Goal: Task Accomplishment & Management: Complete application form

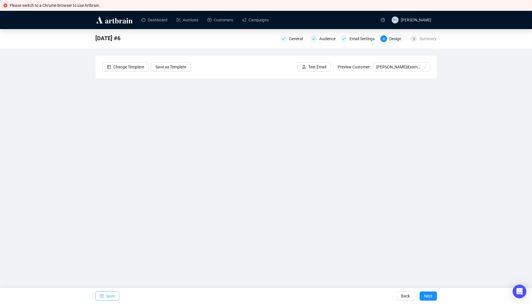
click at [110, 296] on span "Save" at bounding box center [110, 296] width 9 height 16
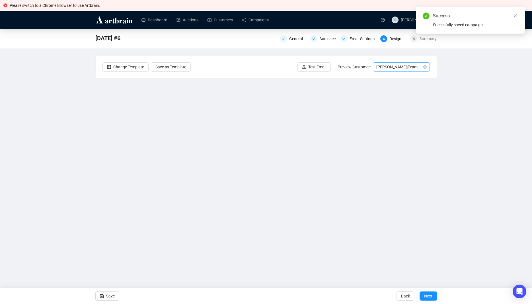
click at [398, 64] on span "[PERSON_NAME] | Example" at bounding box center [401, 67] width 50 height 9
click at [393, 76] on div "[PERSON_NAME] | Example" at bounding box center [401, 78] width 48 height 6
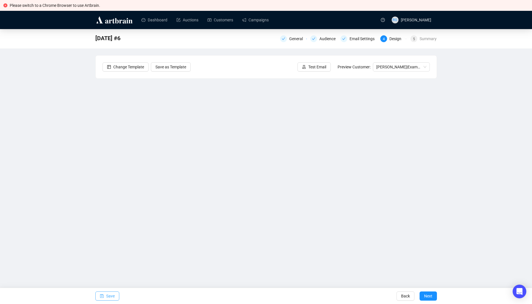
click at [104, 296] on button "Save" at bounding box center [107, 295] width 24 height 9
click at [106, 295] on span "Save" at bounding box center [110, 296] width 9 height 16
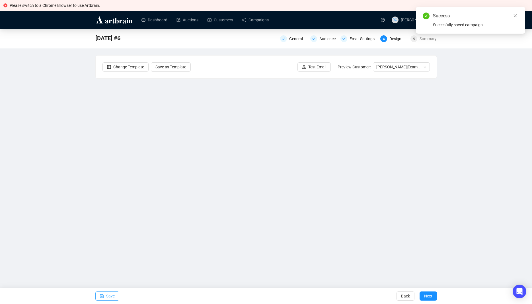
click at [106, 296] on span "Save" at bounding box center [110, 296] width 9 height 16
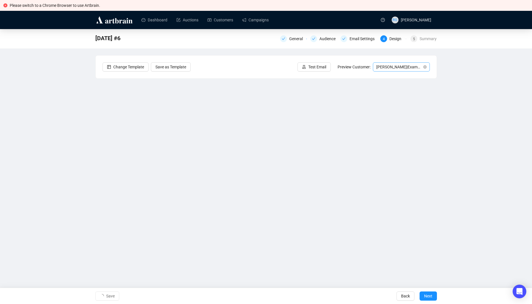
click at [385, 67] on span "[PERSON_NAME] | Example" at bounding box center [401, 67] width 50 height 9
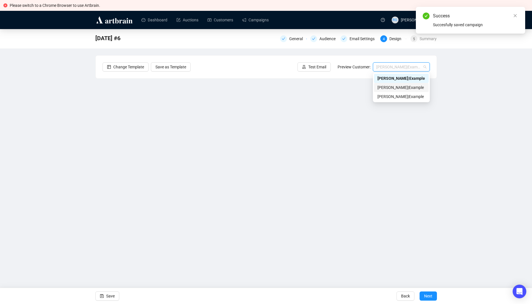
click at [385, 86] on div "[PERSON_NAME] | Example" at bounding box center [401, 87] width 48 height 6
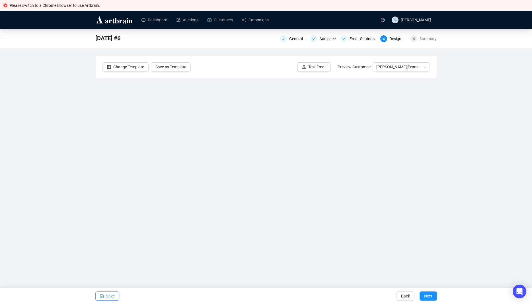
click at [102, 293] on span "button" at bounding box center [102, 296] width 4 height 16
click at [405, 70] on span "[PERSON_NAME] | Example" at bounding box center [401, 67] width 50 height 9
click at [395, 89] on div "[PERSON_NAME] | Example" at bounding box center [401, 87] width 48 height 6
click at [395, 69] on span "[PERSON_NAME] | Example" at bounding box center [401, 67] width 50 height 9
click at [394, 77] on div "[PERSON_NAME] | Example" at bounding box center [401, 78] width 48 height 6
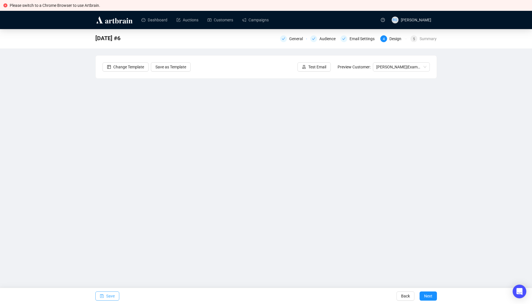
click at [114, 296] on span "Save" at bounding box center [110, 296] width 9 height 16
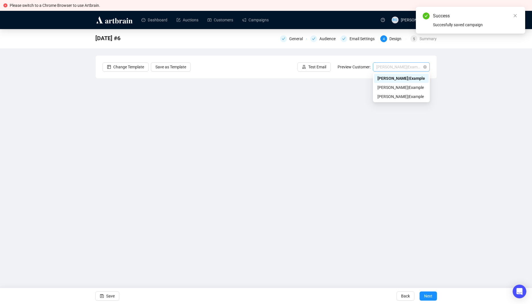
click at [400, 69] on span "[PERSON_NAME] | Example" at bounding box center [401, 67] width 50 height 9
click at [392, 86] on div "[PERSON_NAME] | Example" at bounding box center [401, 87] width 48 height 6
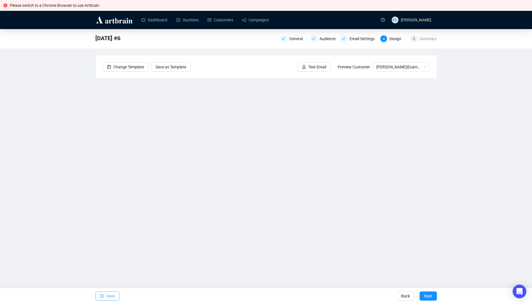
click at [110, 295] on span "Save" at bounding box center [110, 296] width 9 height 16
click at [112, 295] on span "Save" at bounding box center [110, 296] width 9 height 16
click at [114, 293] on span "Save" at bounding box center [110, 296] width 9 height 16
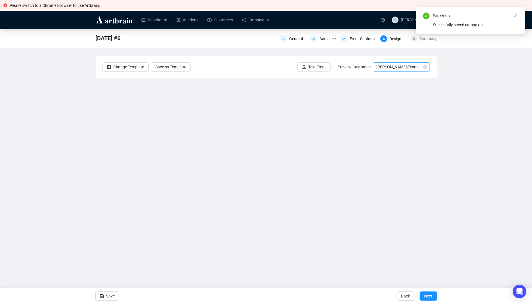
click at [397, 66] on span "[PERSON_NAME] | Example" at bounding box center [401, 67] width 50 height 9
click at [393, 94] on div "[PERSON_NAME] | Example" at bounding box center [401, 96] width 48 height 6
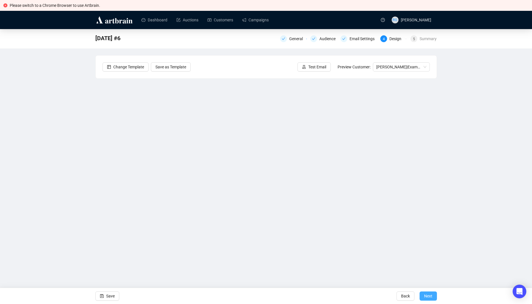
click at [431, 295] on span "Next" at bounding box center [428, 296] width 8 height 16
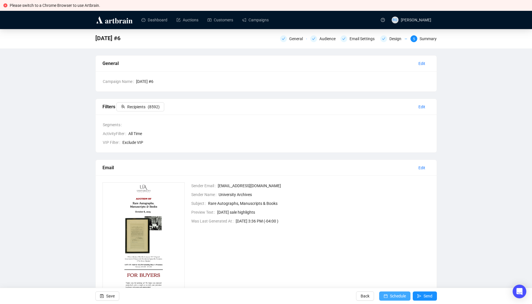
click at [393, 295] on span "Schedule" at bounding box center [398, 296] width 16 height 16
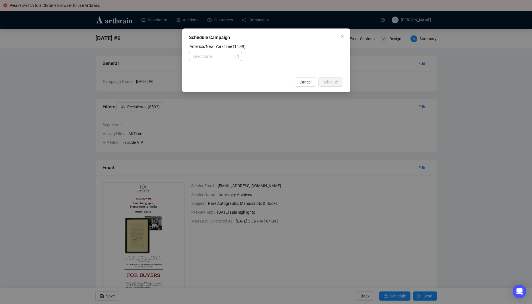
click at [235, 54] on div at bounding box center [215, 56] width 46 height 6
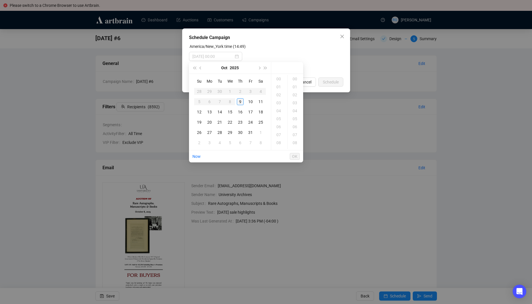
click at [241, 101] on div "9" at bounding box center [240, 101] width 7 height 7
click at [281, 103] on div "18" at bounding box center [279, 103] width 14 height 8
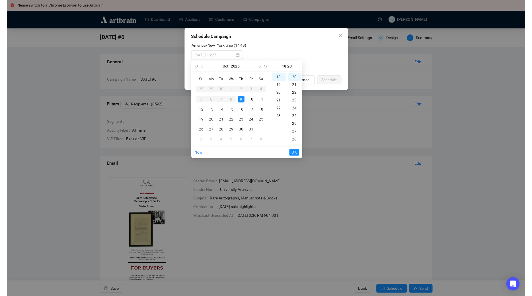
scroll to position [159, 0]
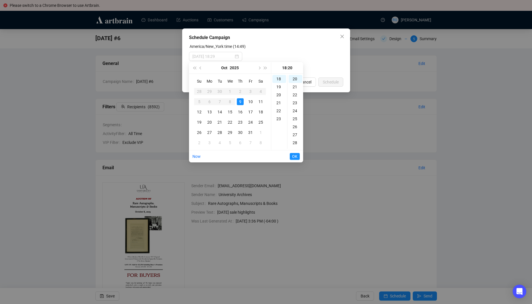
type input "[DATE] 18:20"
click at [296, 155] on span "OK" at bounding box center [294, 156] width 5 height 11
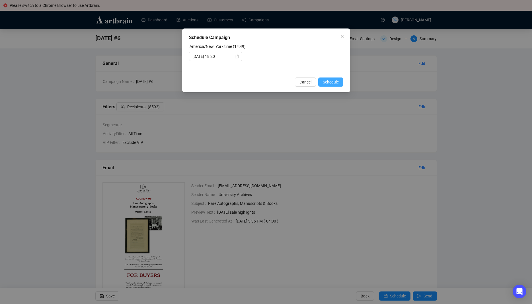
click at [328, 82] on span "Schedule" at bounding box center [331, 82] width 16 height 6
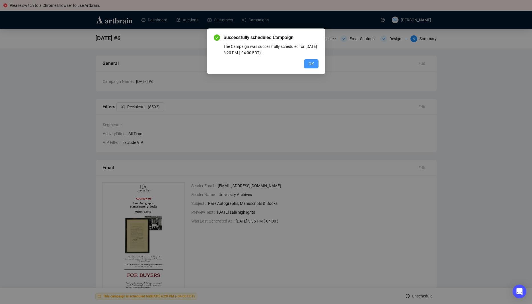
click at [314, 63] on button "OK" at bounding box center [311, 63] width 15 height 9
